Goal: Use online tool/utility: Utilize a website feature to perform a specific function

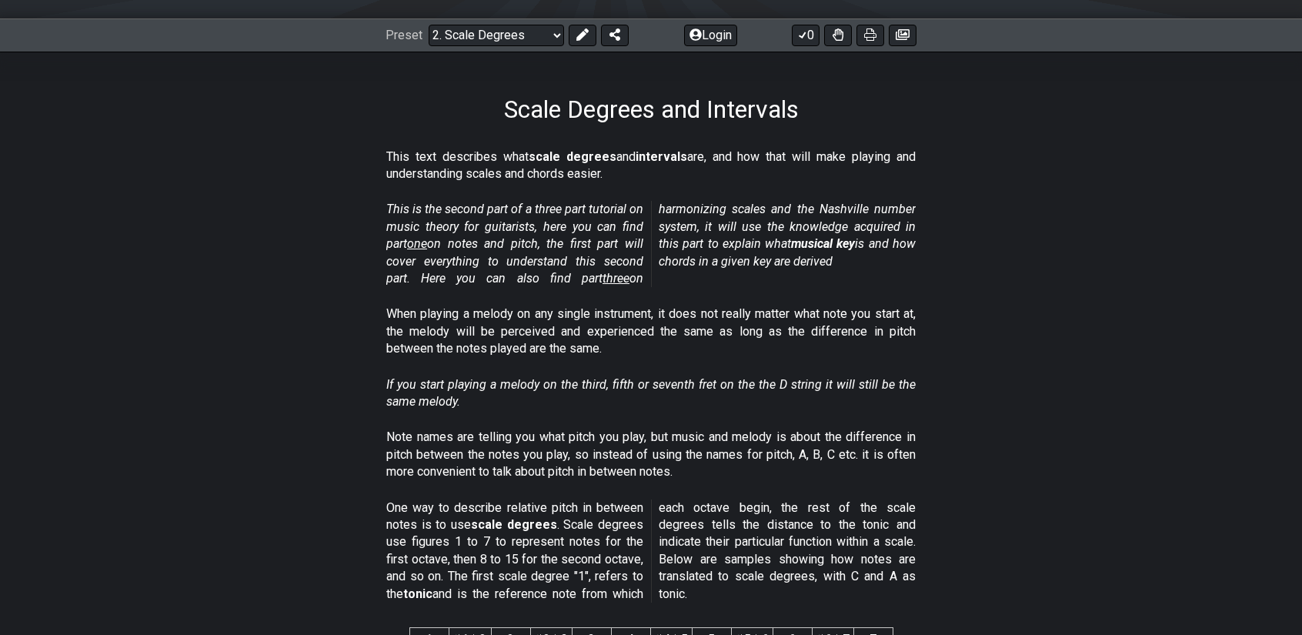
scroll to position [154, 0]
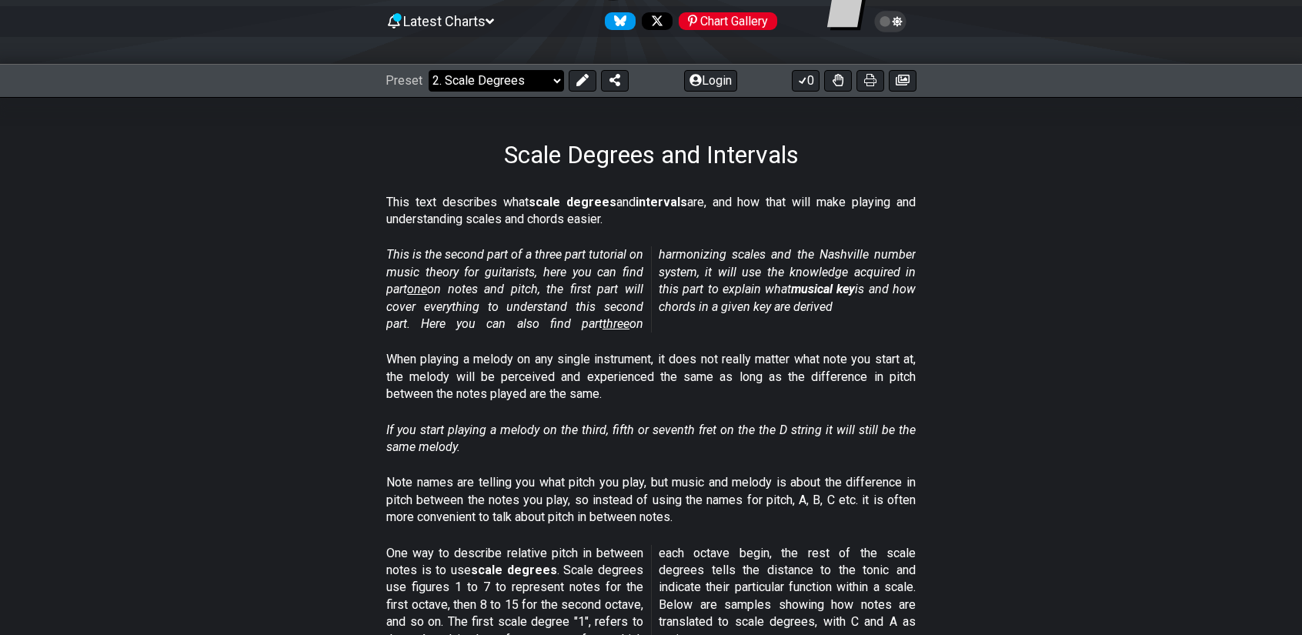
click at [516, 89] on select "Welcome to #fretflip! Initial Preset Custom Preset Minor Pentatonic Major Penta…" at bounding box center [496, 81] width 135 height 22
click at [513, 79] on select "Welcome to #fretflip! Initial Preset Custom Preset Minor Pentatonic Major Penta…" at bounding box center [496, 81] width 135 height 22
click at [429, 70] on select "Welcome to #fretflip! Initial Preset Custom Preset Minor Pentatonic Major Penta…" at bounding box center [496, 81] width 135 height 22
select select "/welcome"
select select "C"
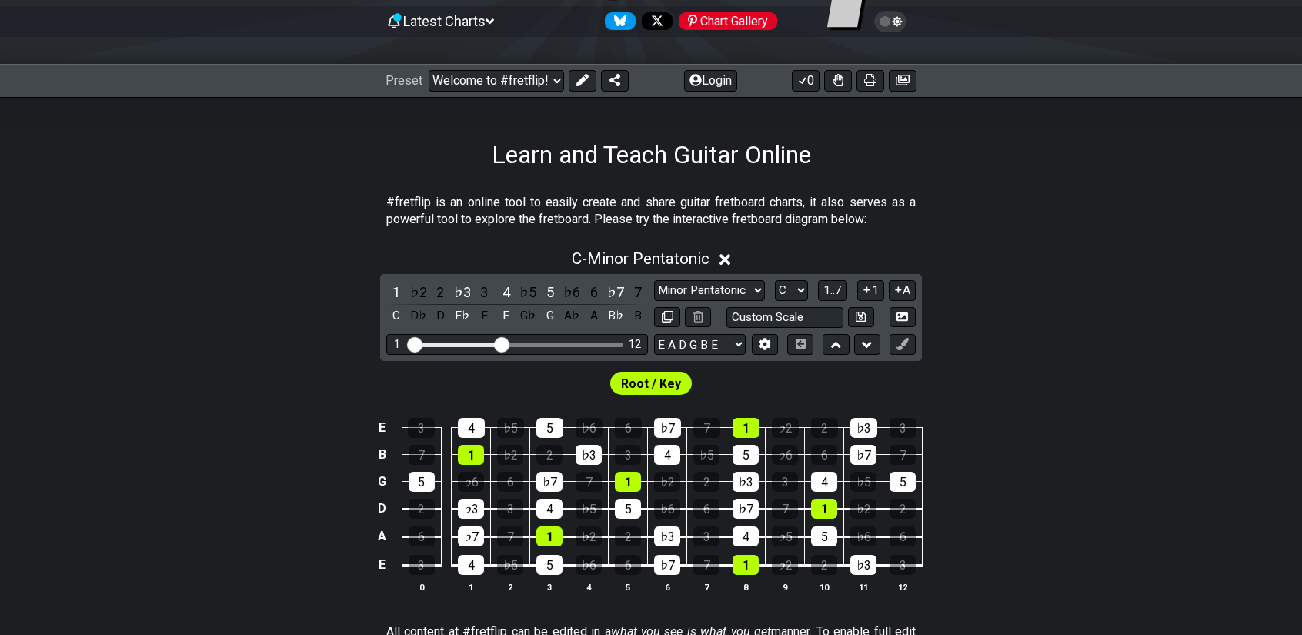
drag, startPoint x: 399, startPoint y: 199, endPoint x: 827, endPoint y: 230, distance: 429.1
click at [827, 230] on section "#fretflip is an online tool to easily create and share guitar fretboard charts,…" at bounding box center [651, 214] width 1302 height 53
drag, startPoint x: 868, startPoint y: 222, endPoint x: 420, endPoint y: 192, distance: 449.0
click at [433, 194] on p "#fretflip is an online tool to easily create and share guitar fretboard charts,…" at bounding box center [651, 211] width 530 height 35
click at [535, 76] on select "Welcome to #fretflip! Initial Preset Custom Preset Minor Pentatonic Major Penta…" at bounding box center [496, 81] width 135 height 22
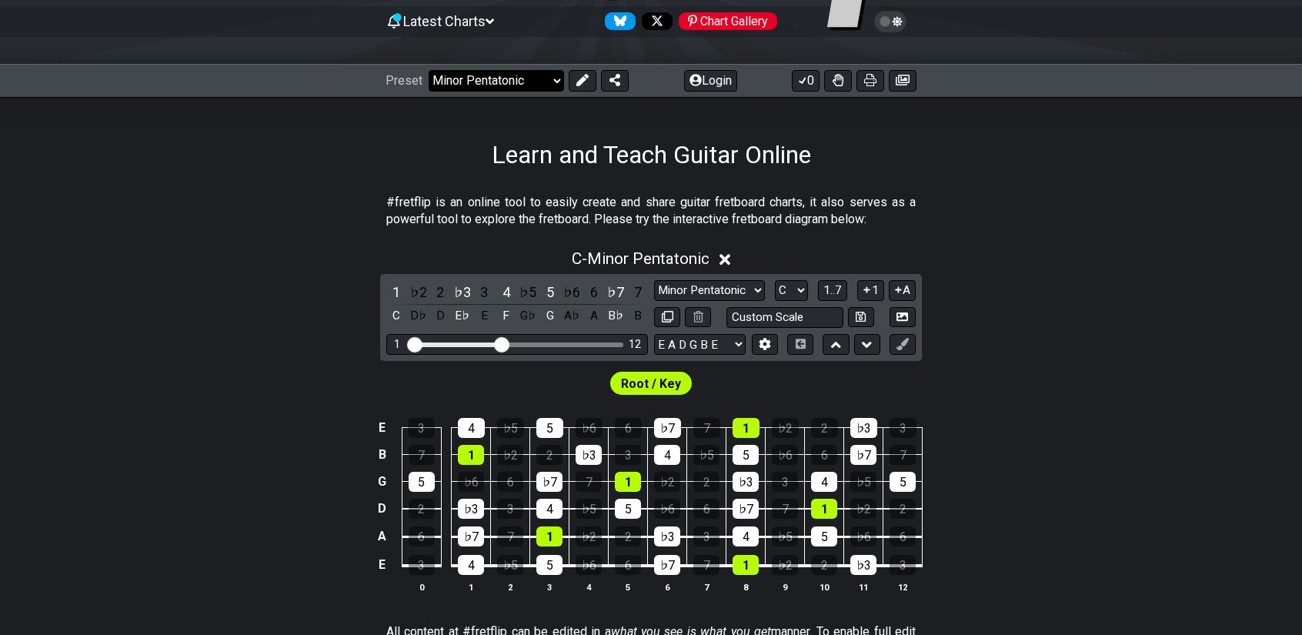
click at [429, 70] on select "Welcome to #fretflip! Initial Preset Custom Preset Minor Pentatonic Major Penta…" at bounding box center [496, 81] width 135 height 22
select select "/minor-pentatonic"
select select "C"
